Goal: Task Accomplishment & Management: Manage account settings

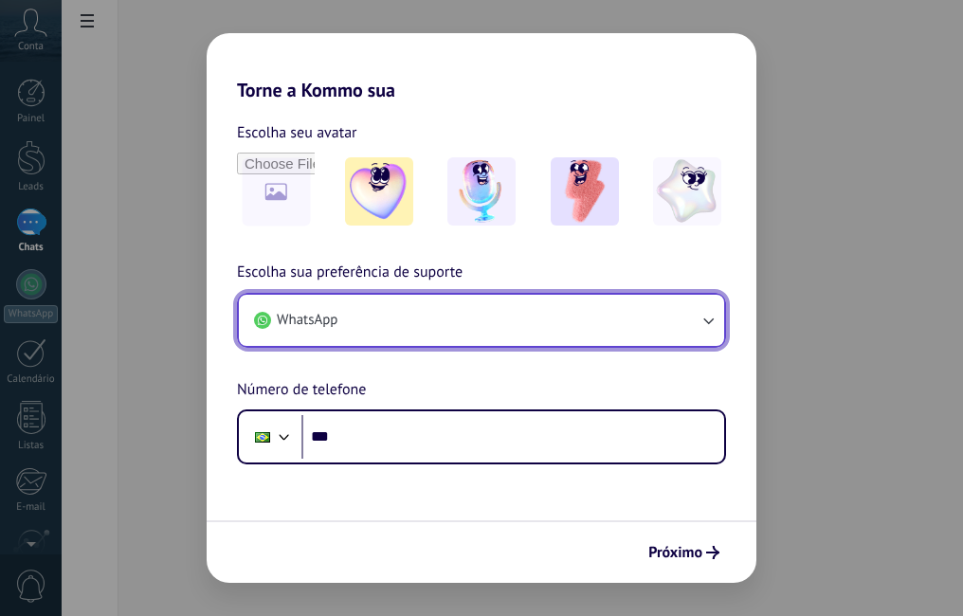
click at [401, 319] on button "WhatsApp" at bounding box center [481, 320] width 485 height 51
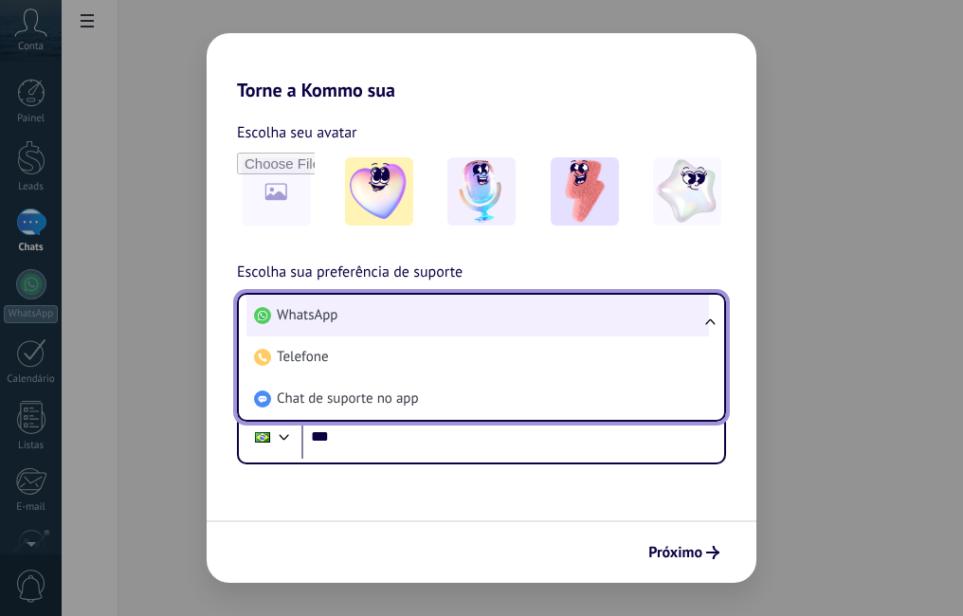
click at [402, 321] on li "WhatsApp" at bounding box center [478, 316] width 463 height 42
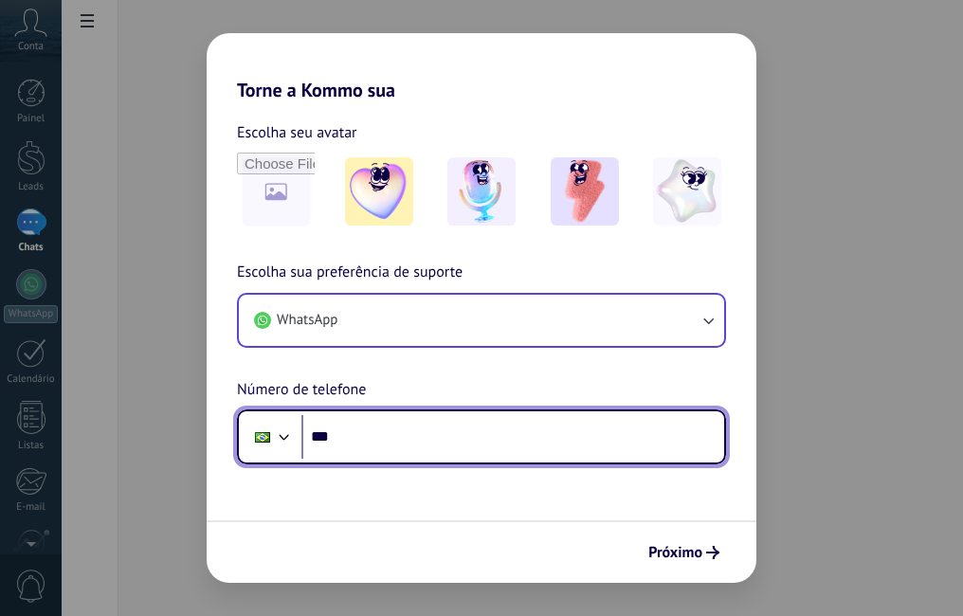
click at [397, 449] on input "***" at bounding box center [513, 437] width 423 height 44
type input "**********"
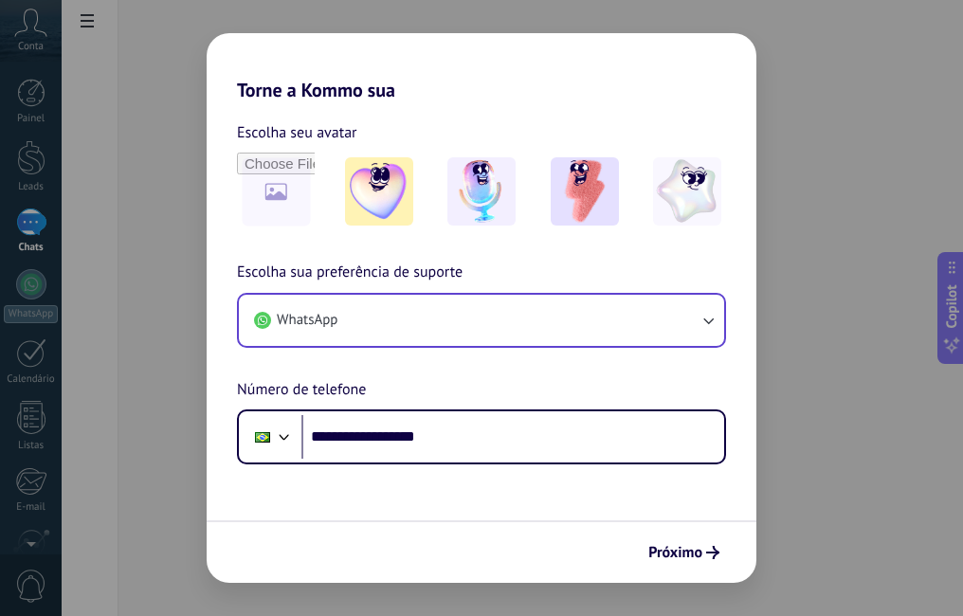
click at [666, 551] on span "Próximo" at bounding box center [676, 552] width 54 height 13
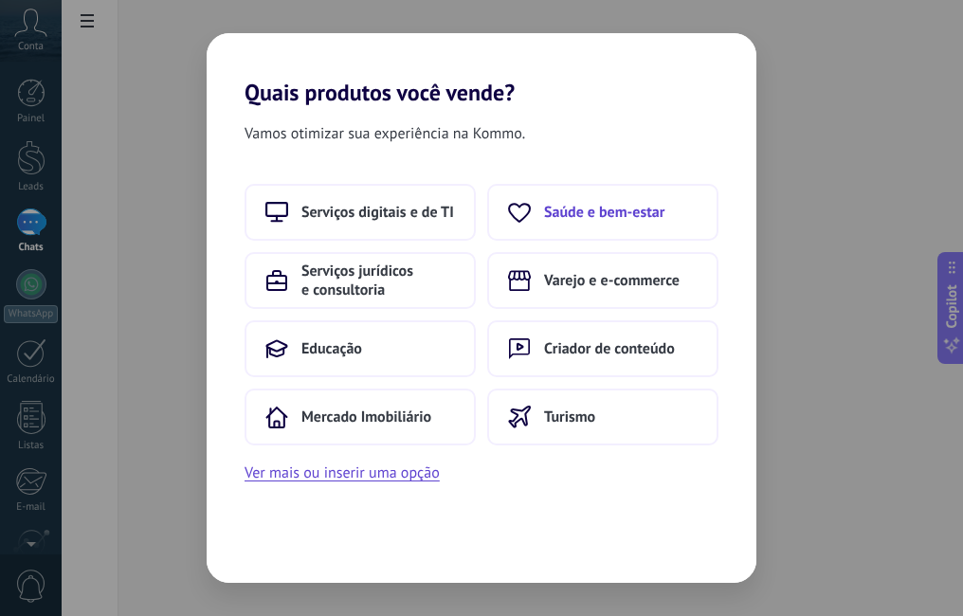
click at [616, 217] on span "Saúde e bem-estar" at bounding box center [604, 212] width 120 height 19
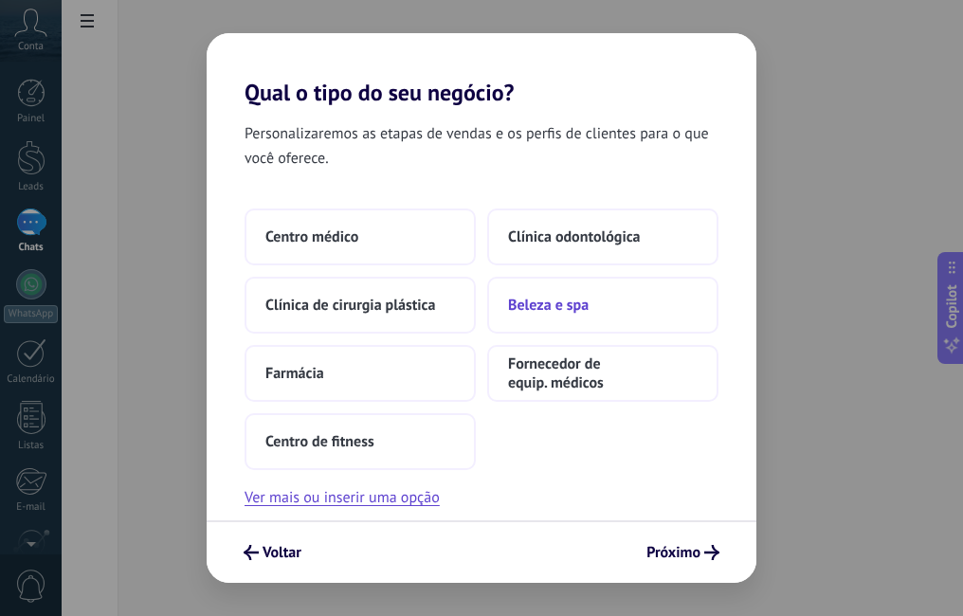
click at [556, 313] on span "Beleza e spa" at bounding box center [548, 305] width 81 height 19
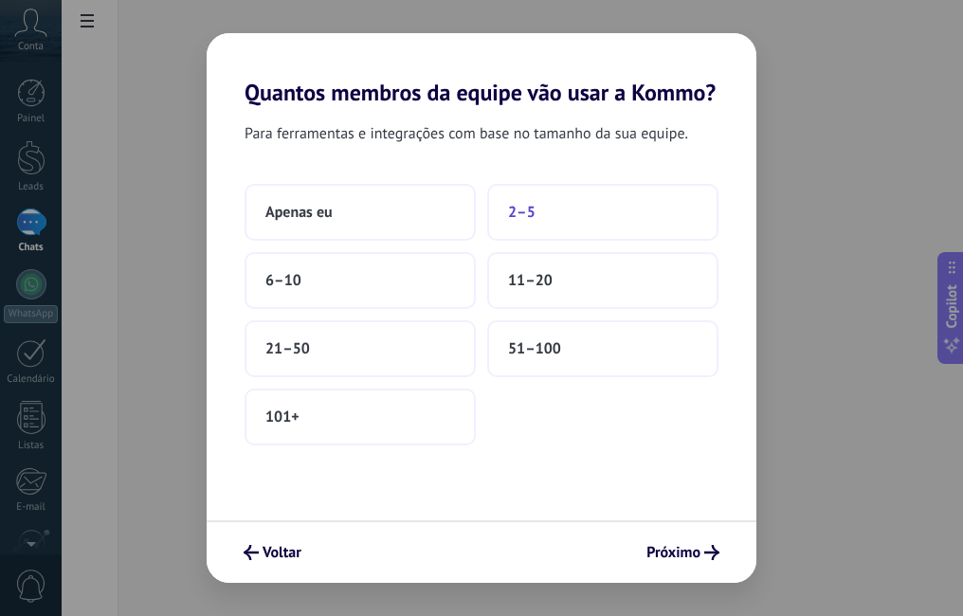
click at [541, 218] on button "2–5" at bounding box center [602, 212] width 231 height 57
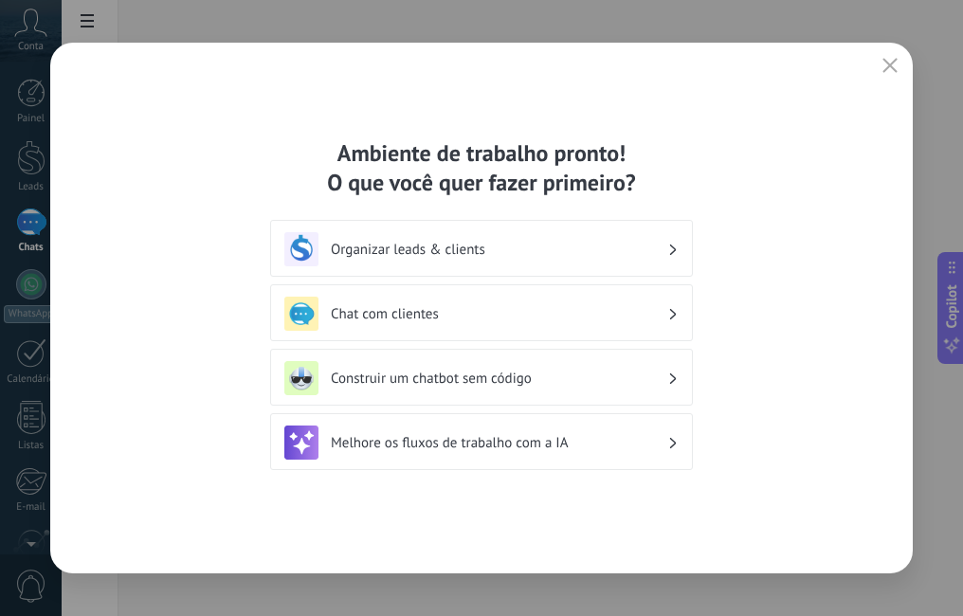
click at [410, 371] on h3 "Construir um chatbot sem código" at bounding box center [499, 379] width 337 height 18
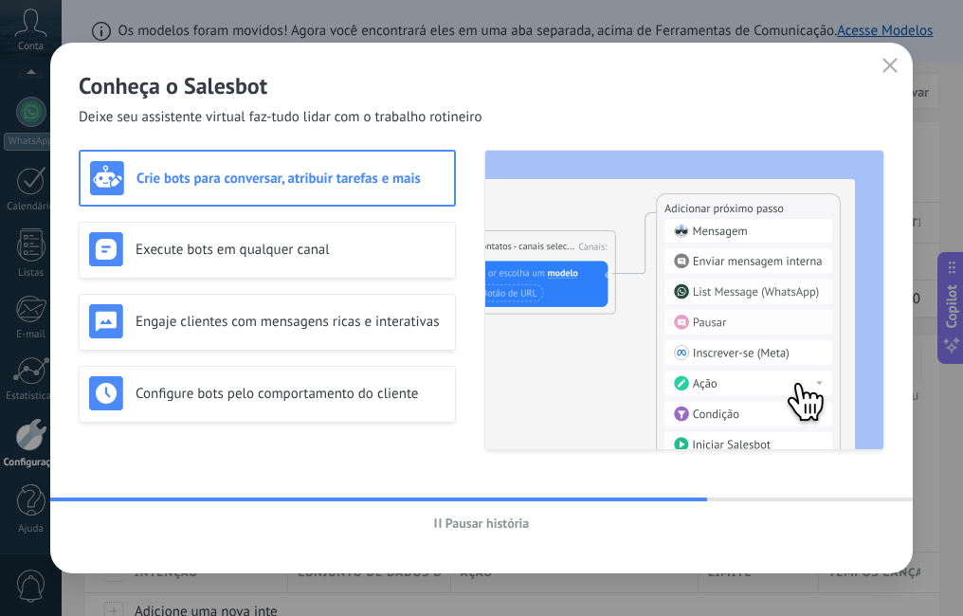
click at [215, 183] on h3 "Crie bots para conversar, atribuir tarefas e mais" at bounding box center [291, 179] width 308 height 18
drag, startPoint x: 215, startPoint y: 183, endPoint x: 233, endPoint y: 184, distance: 18.0
click at [233, 184] on h3 "Crie bots para conversar, atribuir tarefas e mais" at bounding box center [291, 179] width 308 height 18
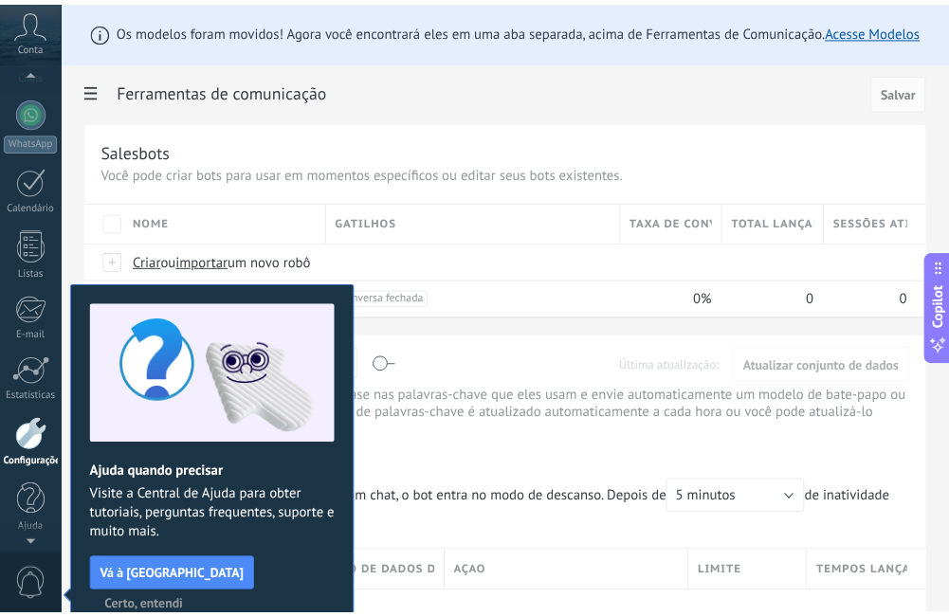
scroll to position [10, 0]
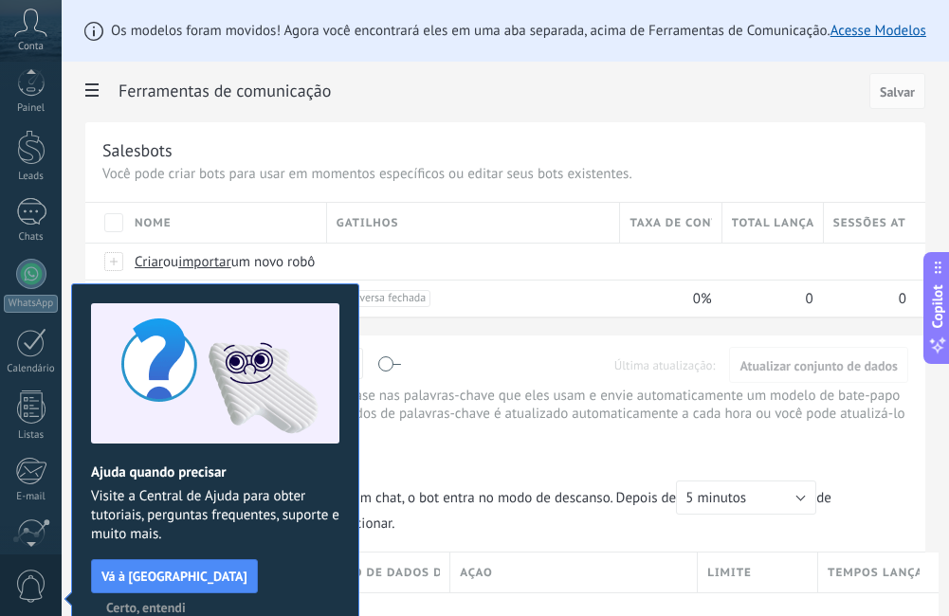
click at [194, 594] on button "Certo, entendi" at bounding box center [146, 608] width 97 height 28
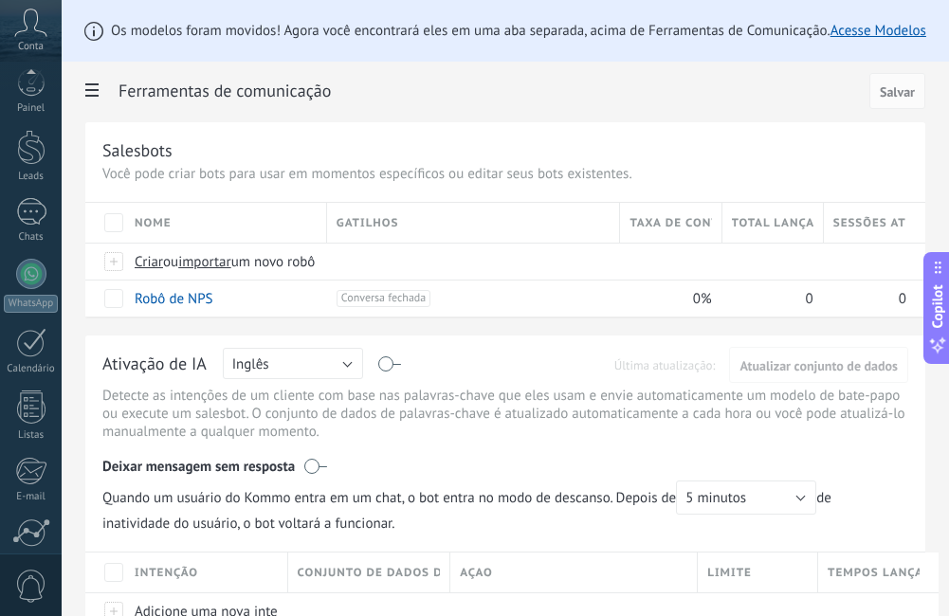
scroll to position [173, 0]
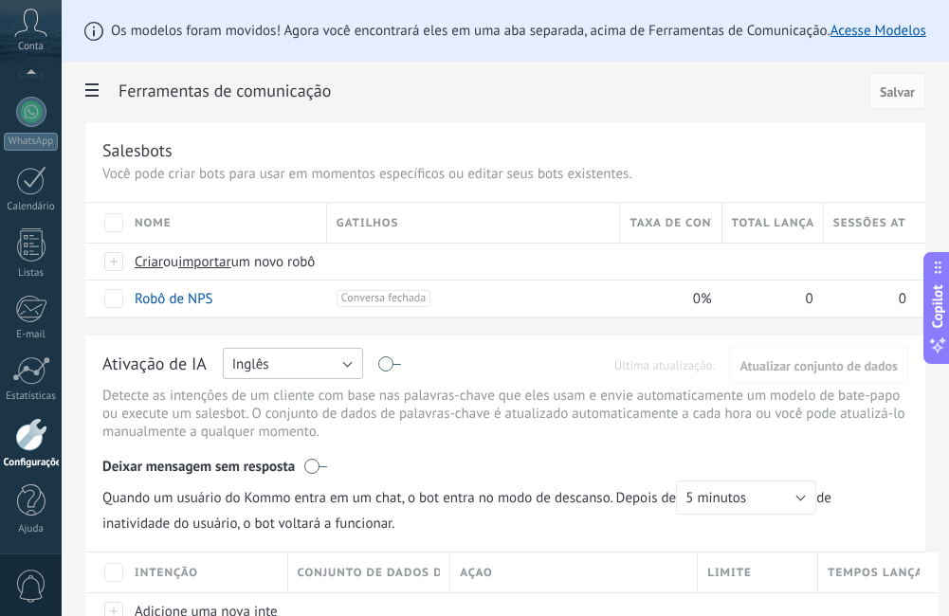
click at [347, 364] on button "Inglês" at bounding box center [293, 363] width 140 height 31
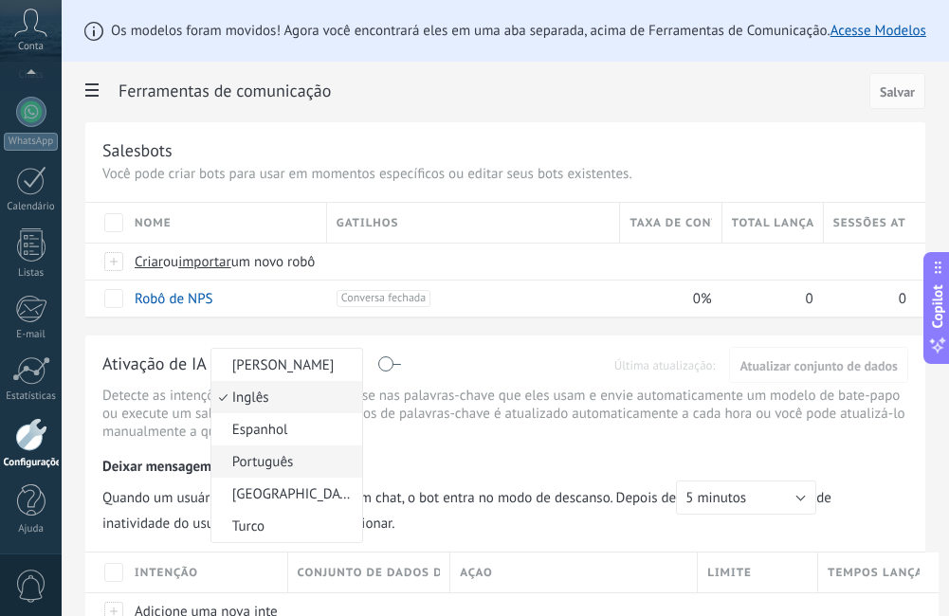
click at [269, 467] on span "Português" at bounding box center [283, 462] width 145 height 18
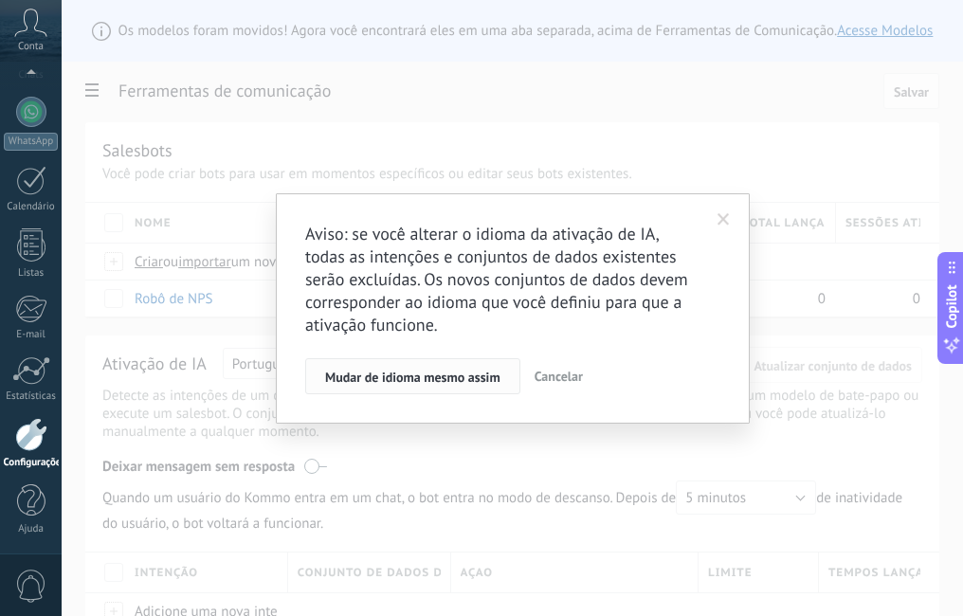
click at [391, 377] on span "Mudar de idioma mesmo assim" at bounding box center [412, 377] width 175 height 13
